Goal: Task Accomplishment & Management: Use online tool/utility

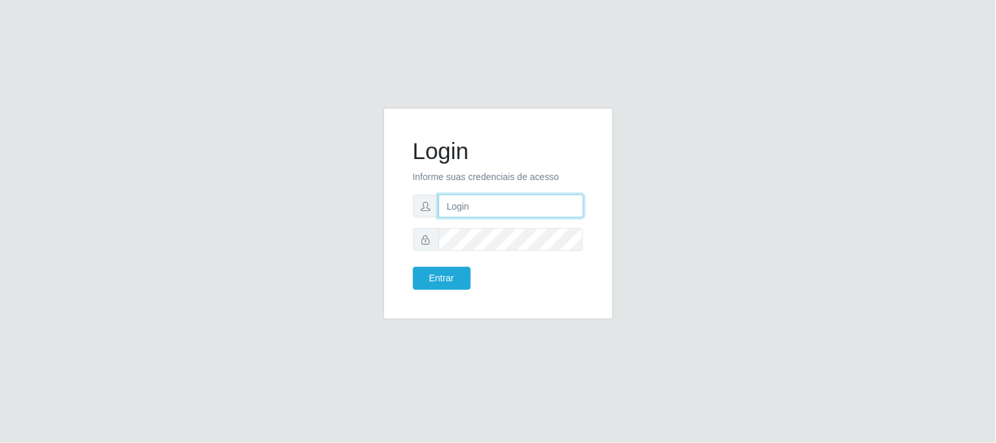
click at [475, 197] on input "text" at bounding box center [511, 205] width 145 height 23
type input "[EMAIL_ADDRESS][DOMAIN_NAME]"
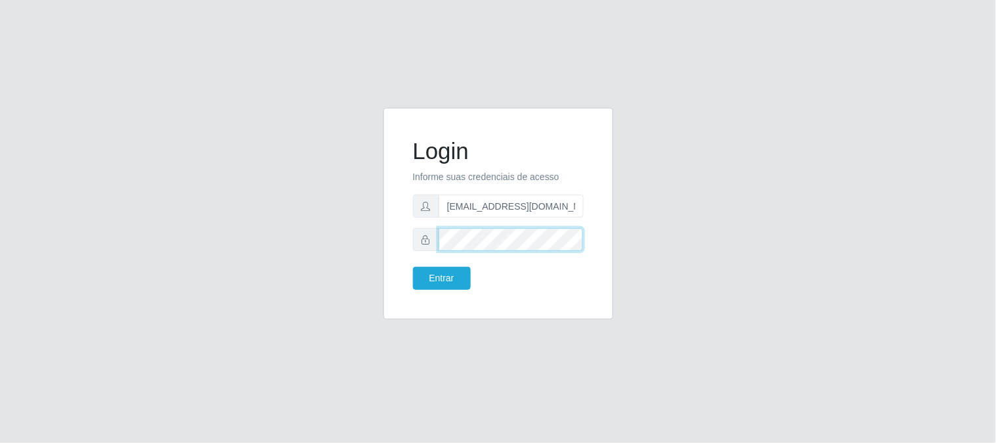
click at [413, 267] on button "Entrar" at bounding box center [442, 278] width 58 height 23
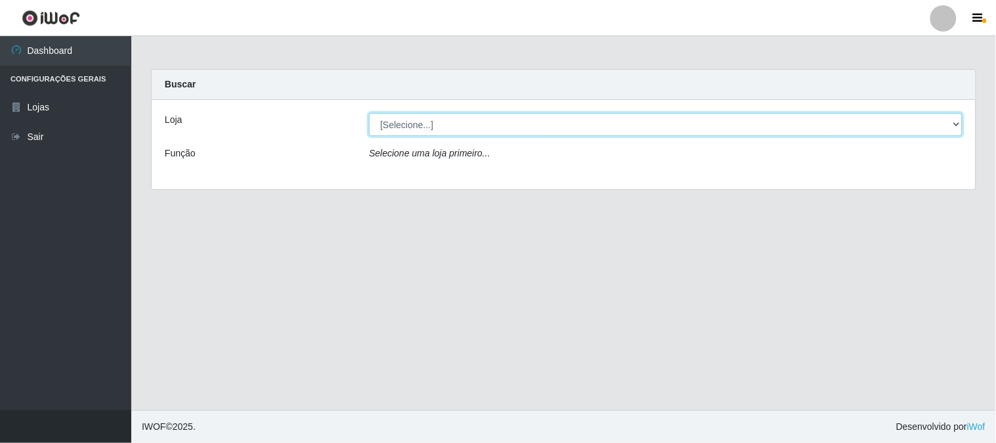
click at [954, 127] on select "[Selecione...] Queiroz Atacadão - [GEOGRAPHIC_DATA]" at bounding box center [666, 124] width 594 height 23
select select "464"
click at [369, 113] on select "[Selecione...] Queiroz Atacadão - [GEOGRAPHIC_DATA]" at bounding box center [666, 124] width 594 height 23
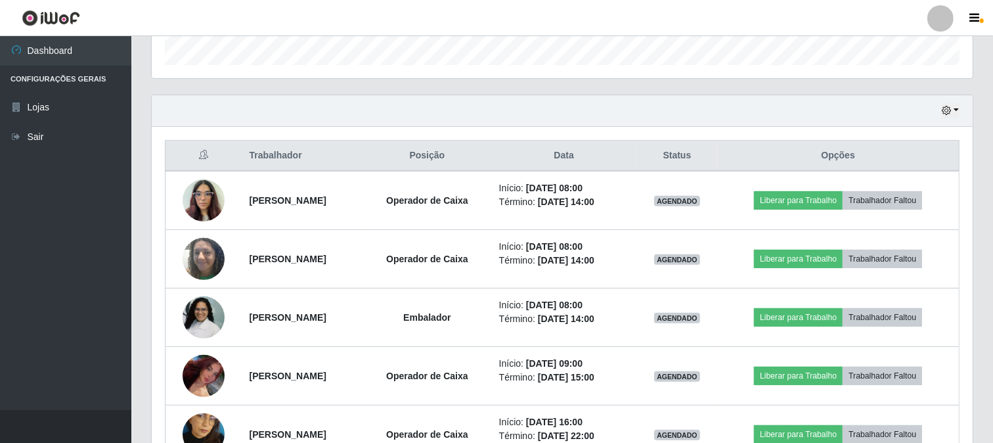
scroll to position [401, 0]
